Goal: Find specific fact: Find specific fact

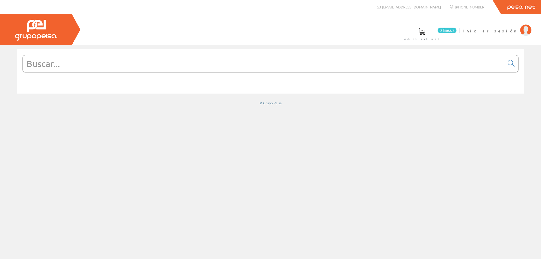
click at [86, 65] on input "text" at bounding box center [264, 63] width 482 height 17
click at [450, 55] on input "text" at bounding box center [264, 63] width 482 height 17
click at [448, 61] on input "text" at bounding box center [264, 63] width 482 height 17
paste input "2275-0"
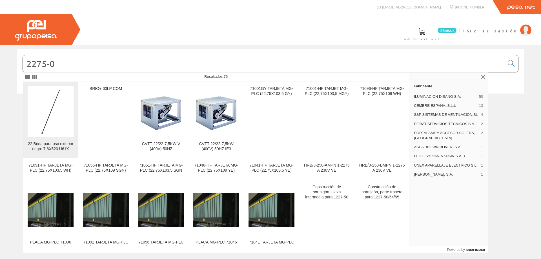
type input "2275-0"
click at [75, 139] on link "22 Brida para uso exterior negro 7,6X520 U61X" at bounding box center [50, 120] width 55 height 76
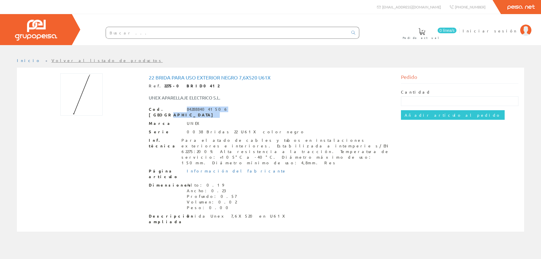
drag, startPoint x: 215, startPoint y: 110, endPoint x: 185, endPoint y: 111, distance: 30.7
click at [182, 111] on div "Cod. Barras 8428884041506" at bounding box center [271, 112] width 244 height 11
copy div "8428884041506"
